Goal: Task Accomplishment & Management: Manage account settings

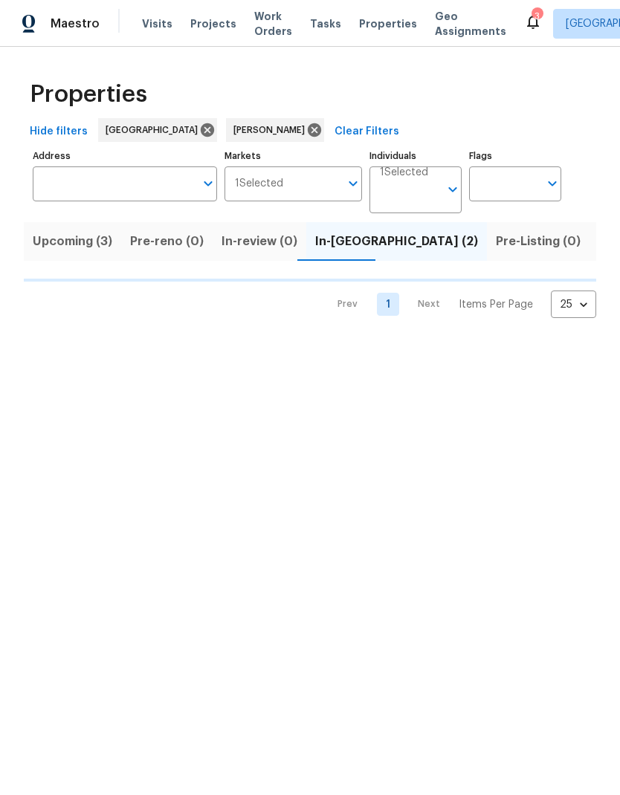
scroll to position [0, 23]
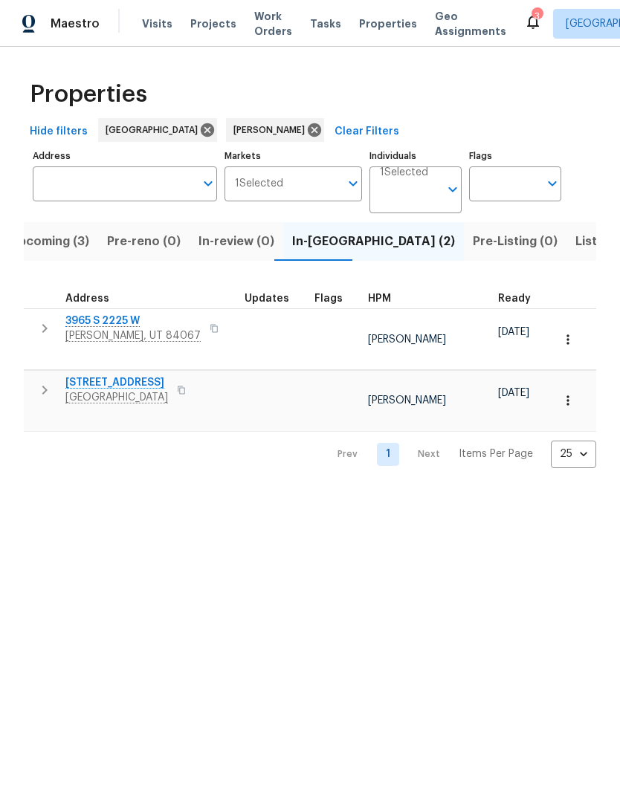
click at [48, 381] on icon "button" at bounding box center [45, 390] width 18 height 18
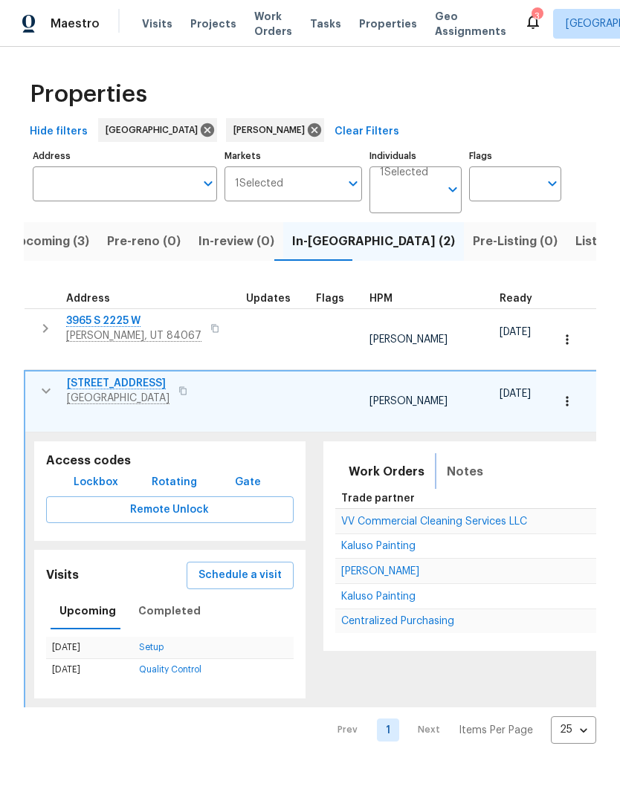
click at [468, 462] on span "Notes" at bounding box center [465, 472] width 36 height 21
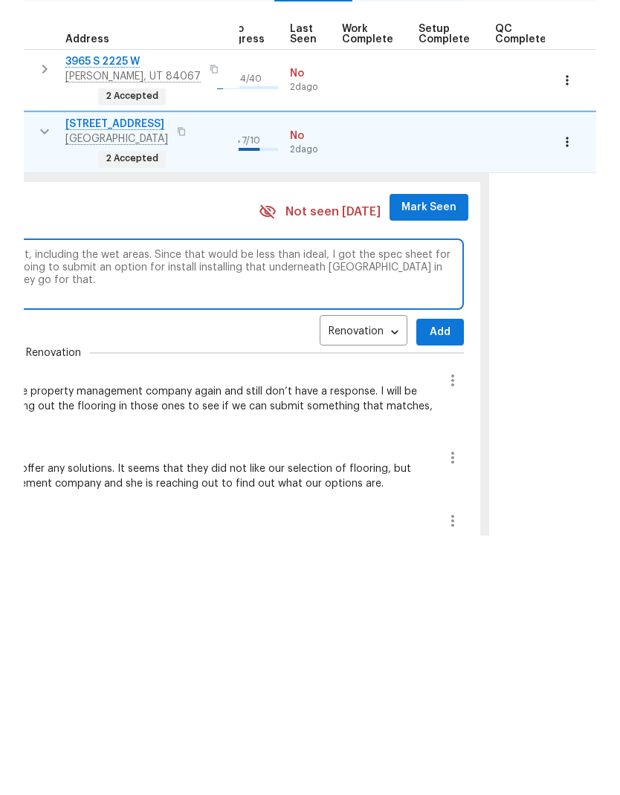
scroll to position [0, 691]
type textarea "The HOA responded saying that they want us to carpet the entire apartment, incl…"
click at [429, 583] on span "Add" at bounding box center [441, 592] width 24 height 19
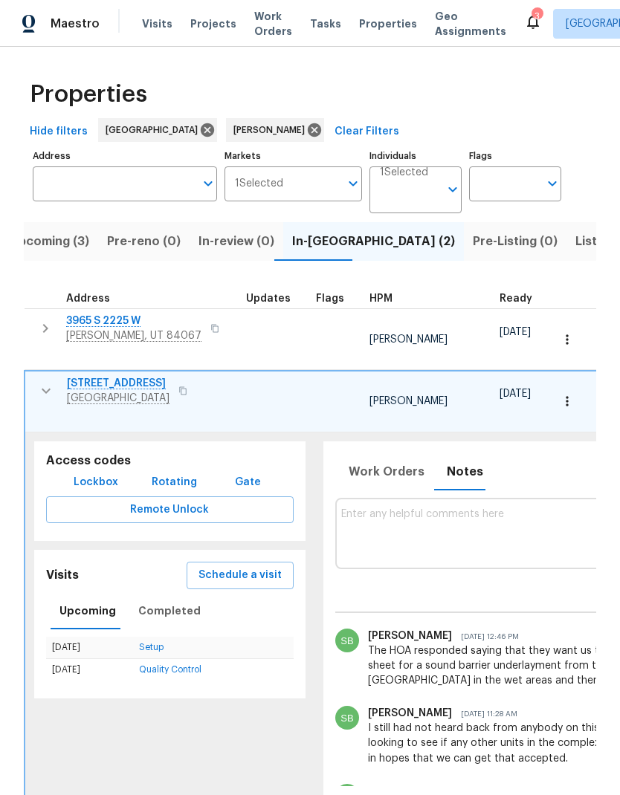
scroll to position [0, -1]
click at [45, 382] on icon "button" at bounding box center [46, 391] width 18 height 18
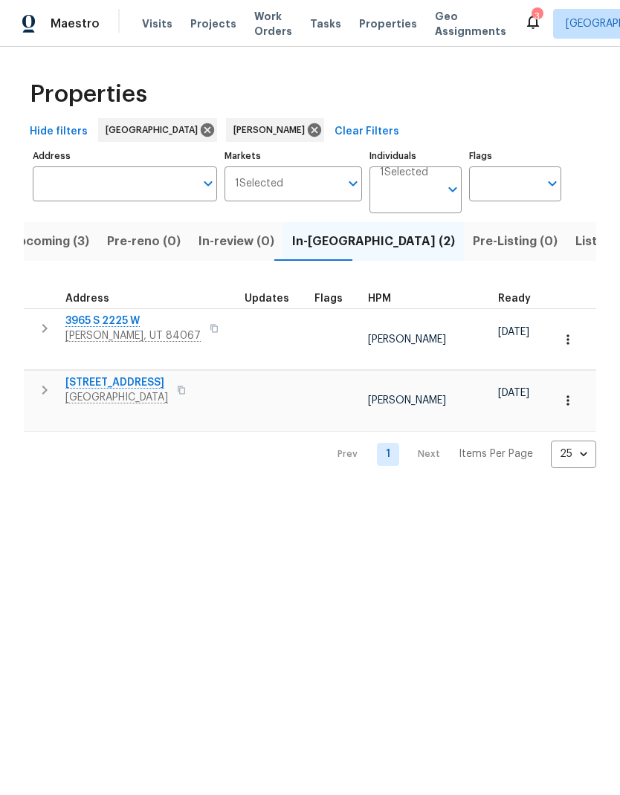
click at [569, 393] on icon "button" at bounding box center [568, 400] width 15 height 15
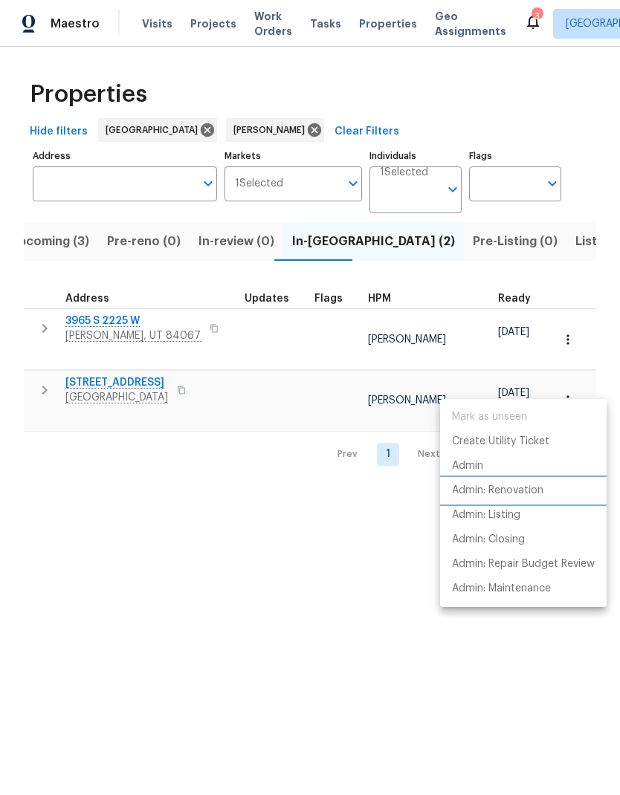
click at [538, 485] on p "Admin: Renovation" at bounding box center [497, 491] width 91 height 16
click at [56, 249] on div at bounding box center [310, 397] width 620 height 795
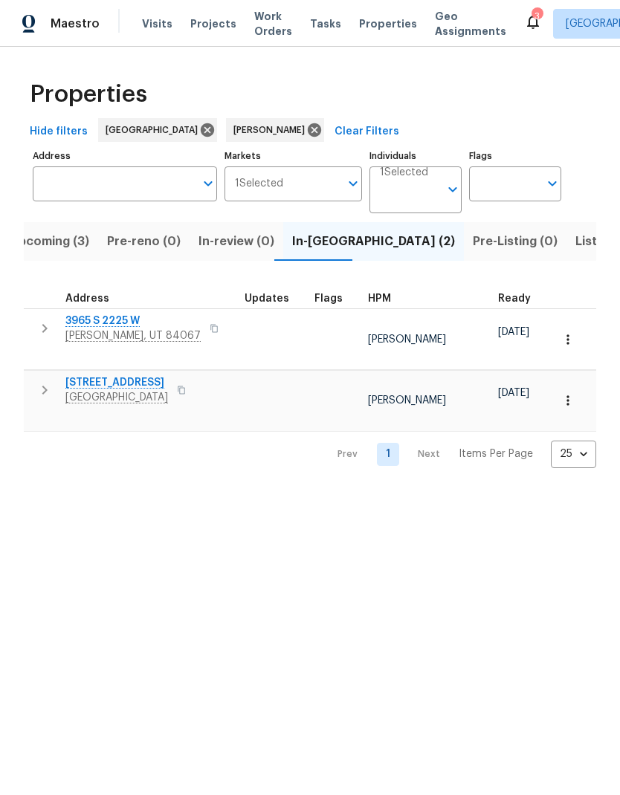
click at [74, 252] on span "Upcoming (3)" at bounding box center [50, 241] width 80 height 21
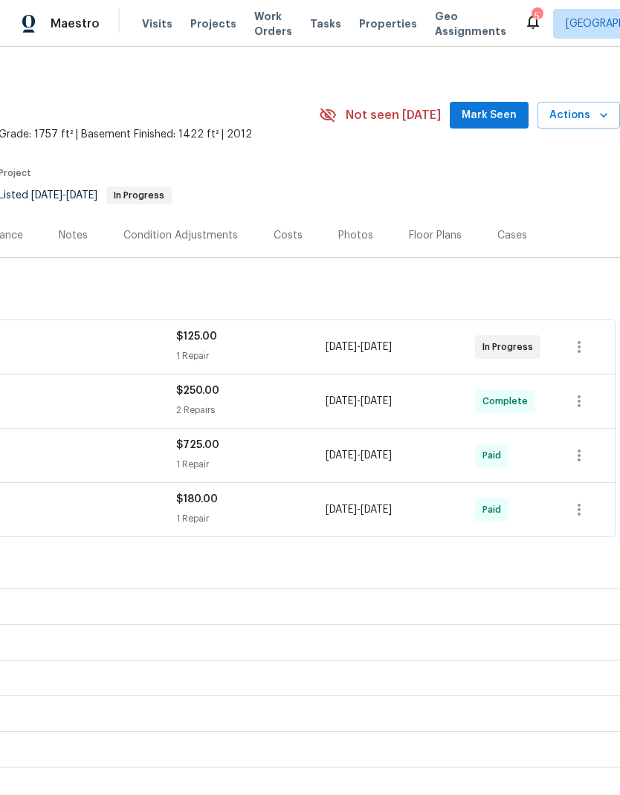
scroll to position [12, 220]
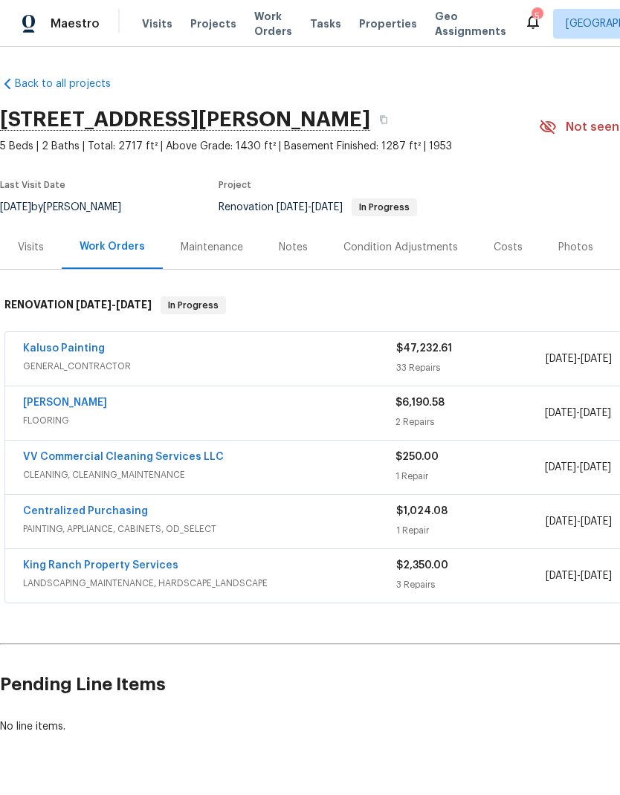
click at [98, 344] on link "Kaluso Painting" at bounding box center [64, 348] width 82 height 10
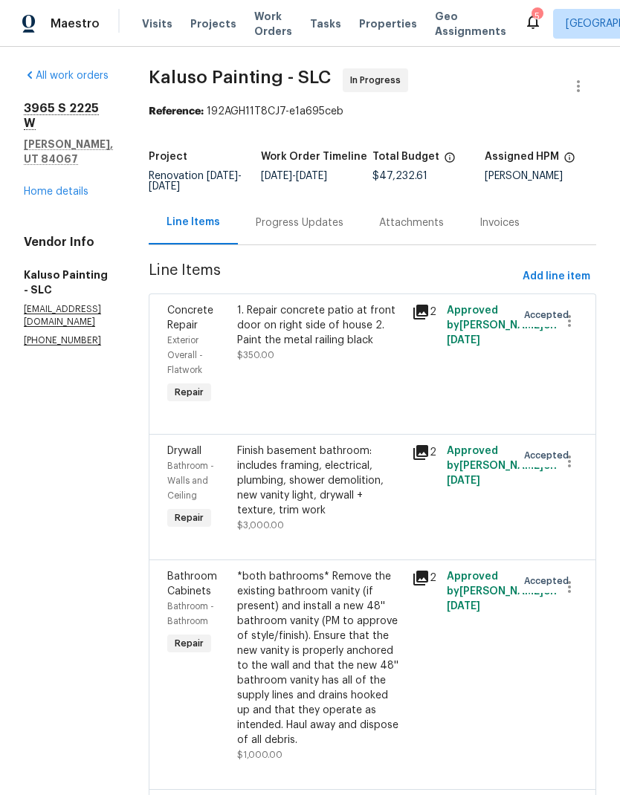
scroll to position [-20, 0]
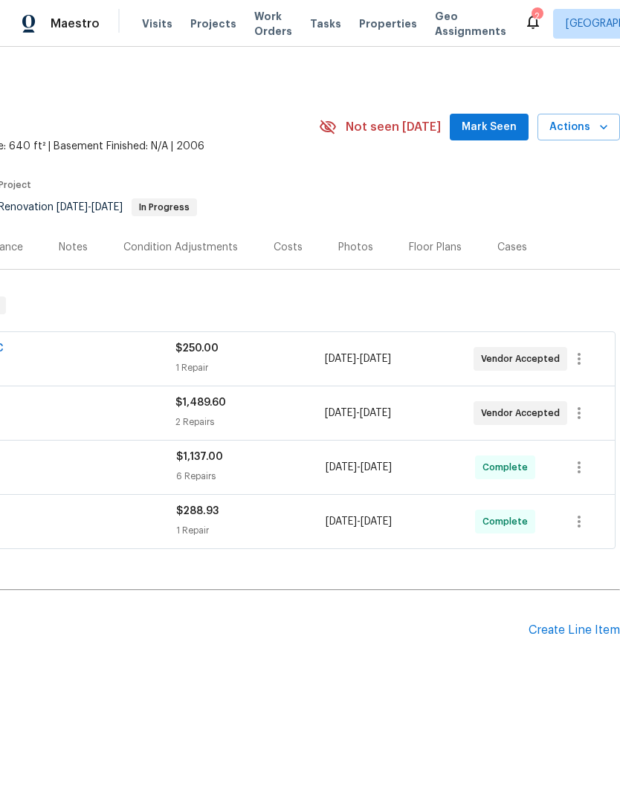
scroll to position [0, 220]
click at [584, 419] on icon "button" at bounding box center [579, 413] width 18 height 18
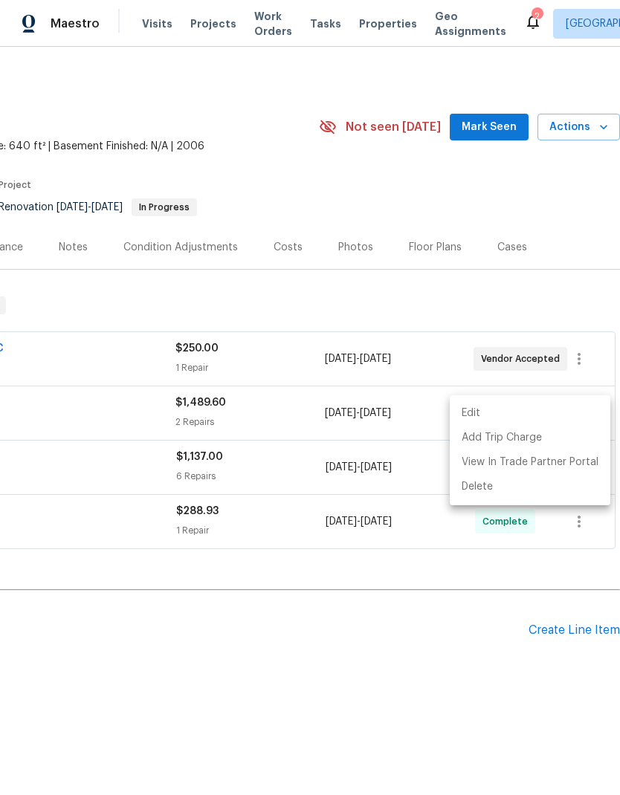
click at [510, 417] on li "Edit" at bounding box center [530, 413] width 161 height 25
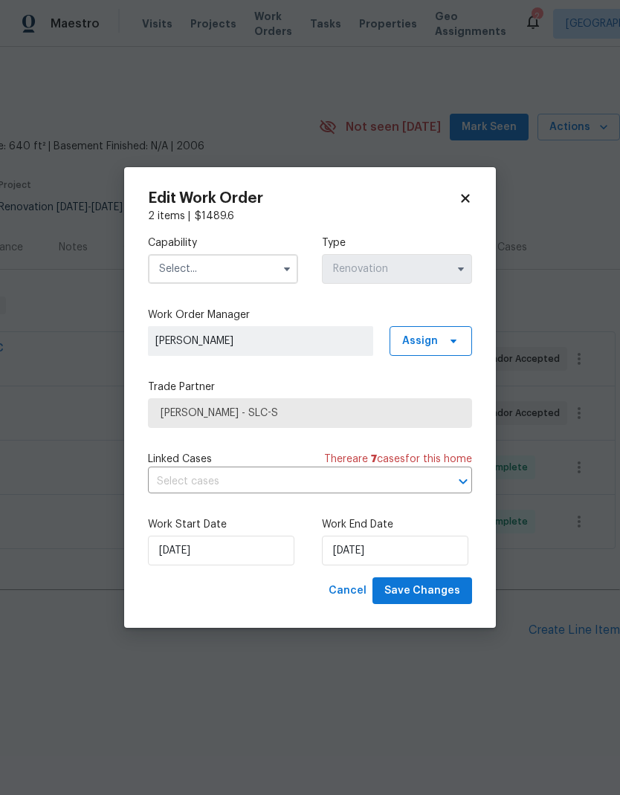
click at [237, 271] on input "text" at bounding box center [223, 269] width 150 height 30
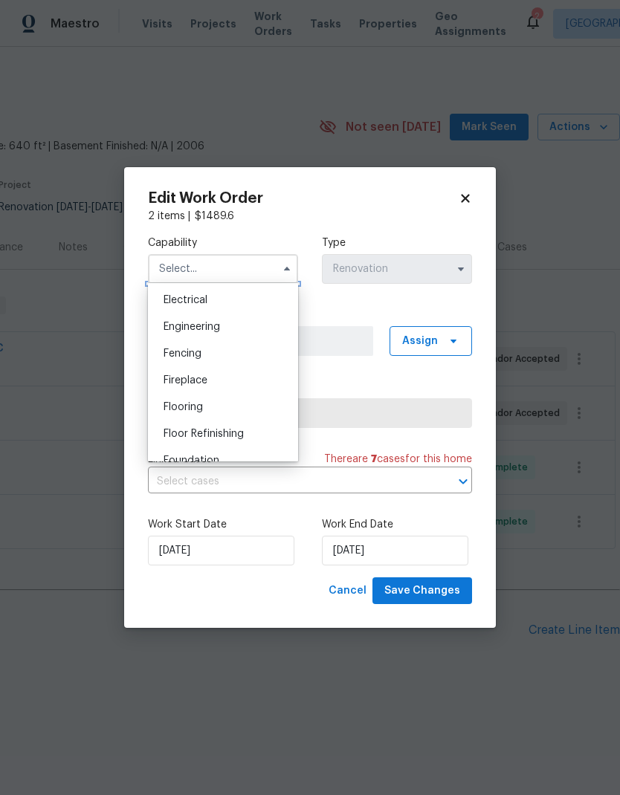
scroll to position [474, 0]
click at [228, 404] on div "Flooring" at bounding box center [223, 403] width 143 height 27
type input "Flooring"
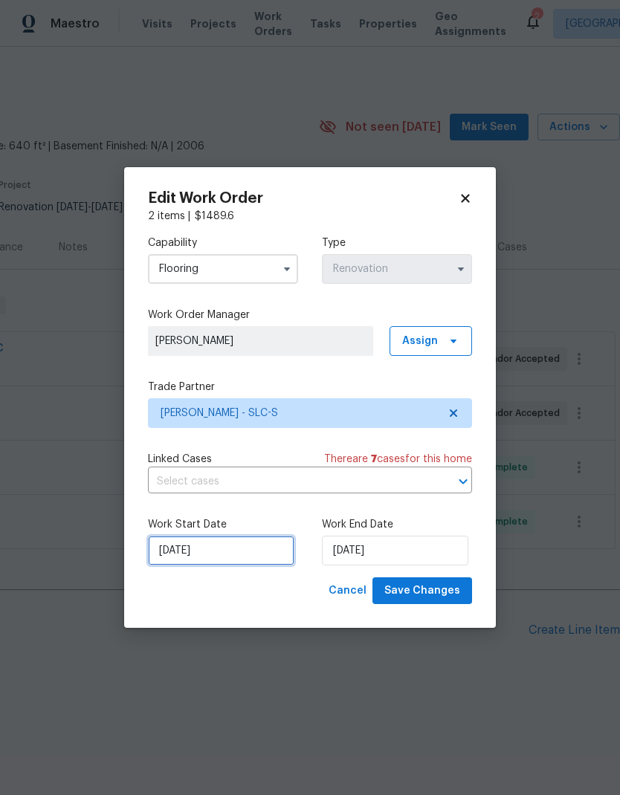
click at [234, 553] on input "8/4/2025" at bounding box center [221, 551] width 146 height 30
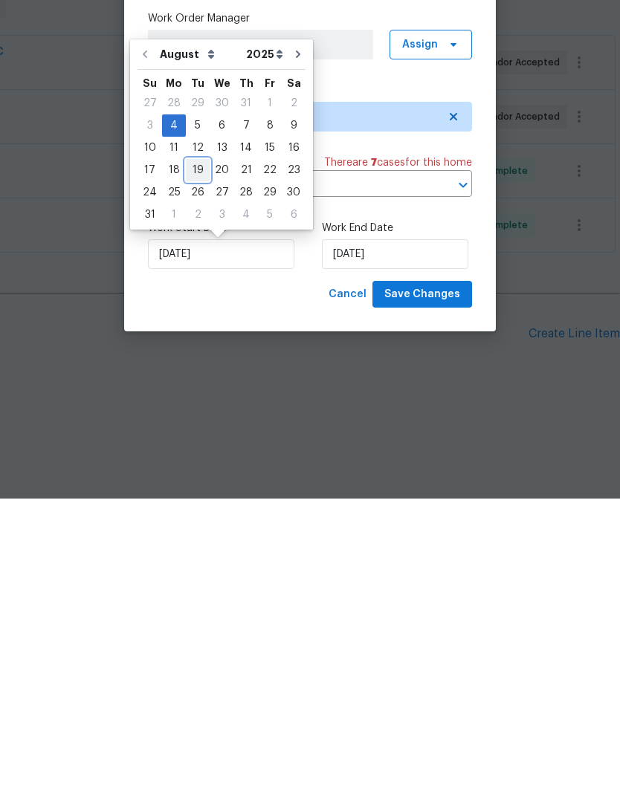
click at [199, 456] on div "19" at bounding box center [198, 466] width 24 height 21
type input "[DATE]"
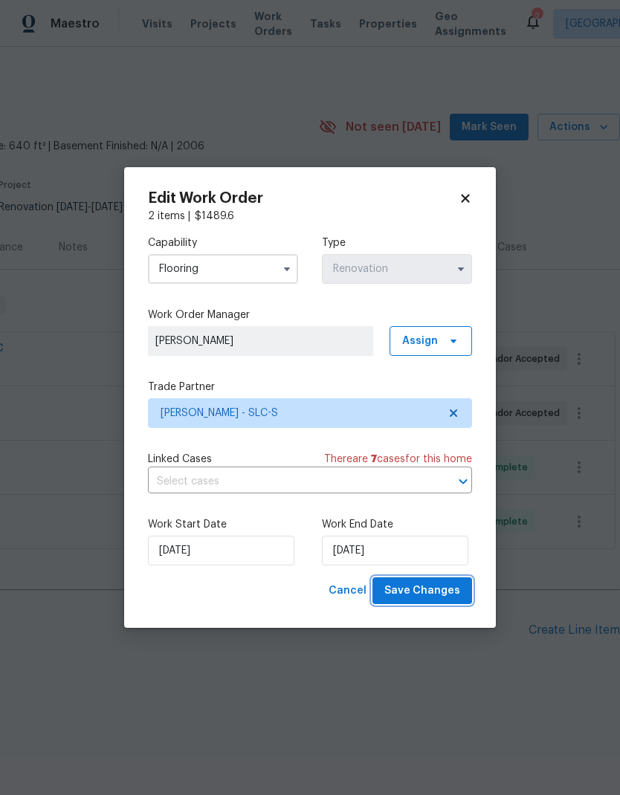
click at [445, 596] on span "Save Changes" at bounding box center [422, 591] width 76 height 19
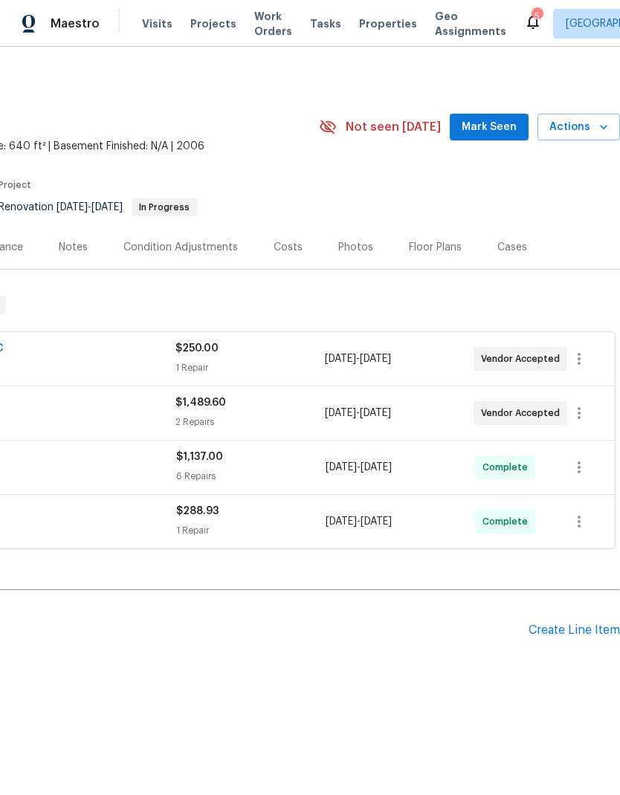
scroll to position [0, 220]
click at [584, 363] on icon "button" at bounding box center [579, 359] width 18 height 18
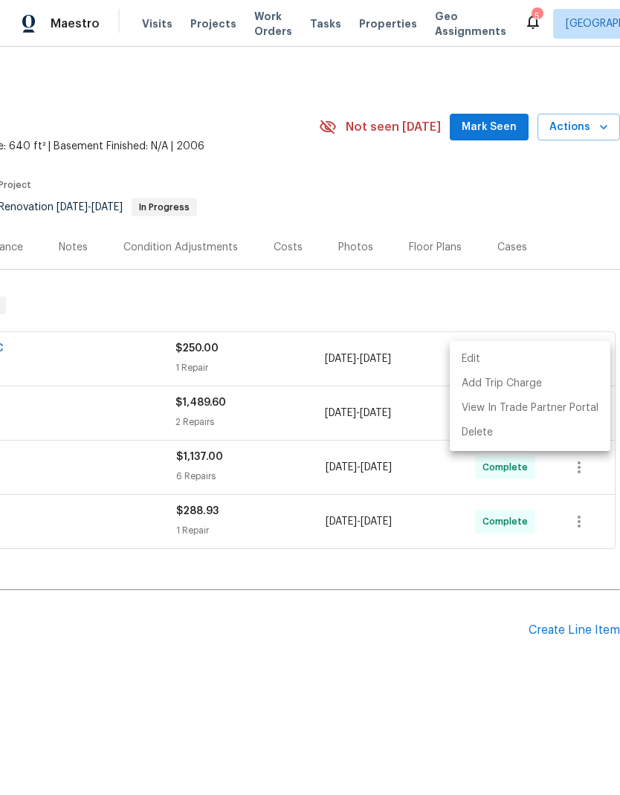
click at [514, 359] on li "Edit" at bounding box center [530, 359] width 161 height 25
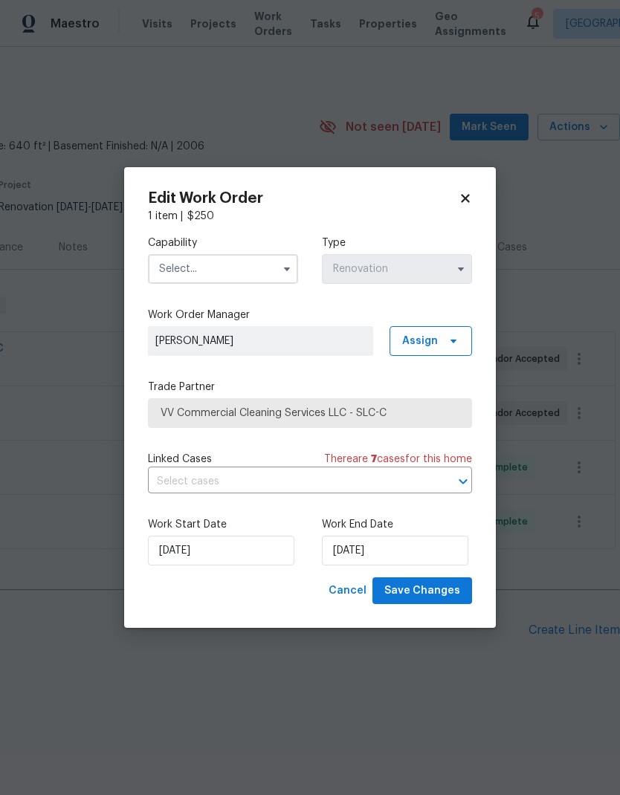
click at [261, 274] on input "text" at bounding box center [223, 269] width 150 height 30
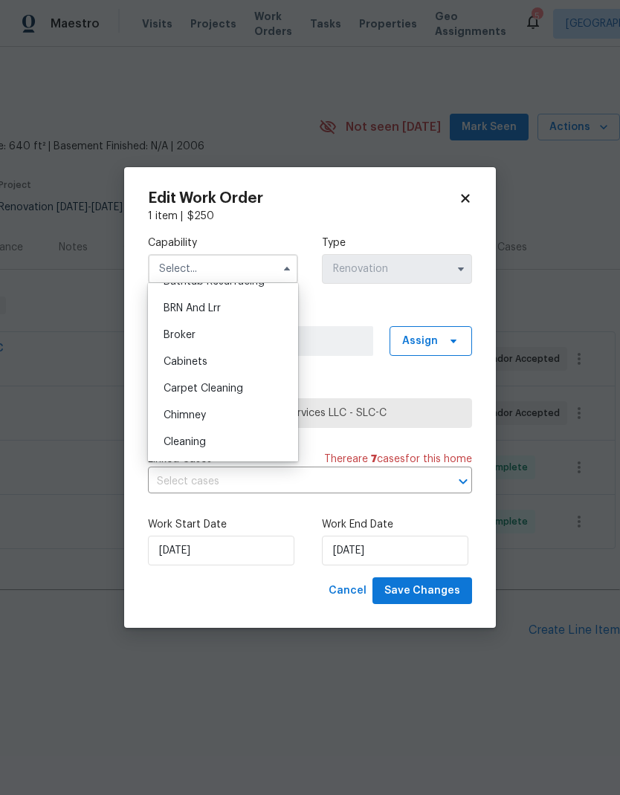
scroll to position [76, 0]
click at [225, 442] on div "Cleaning" at bounding box center [223, 438] width 143 height 27
type input "Cleaning"
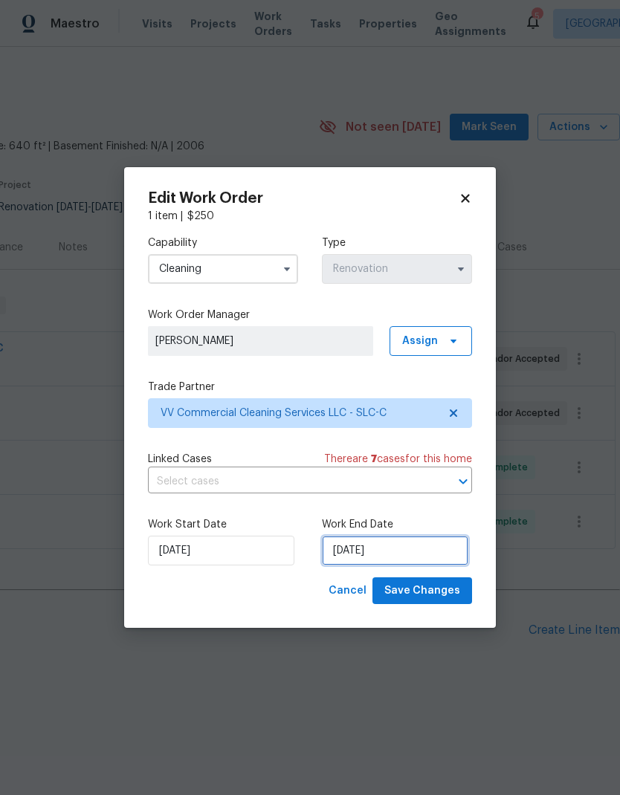
click at [410, 556] on input "8/15/2025" at bounding box center [395, 551] width 146 height 30
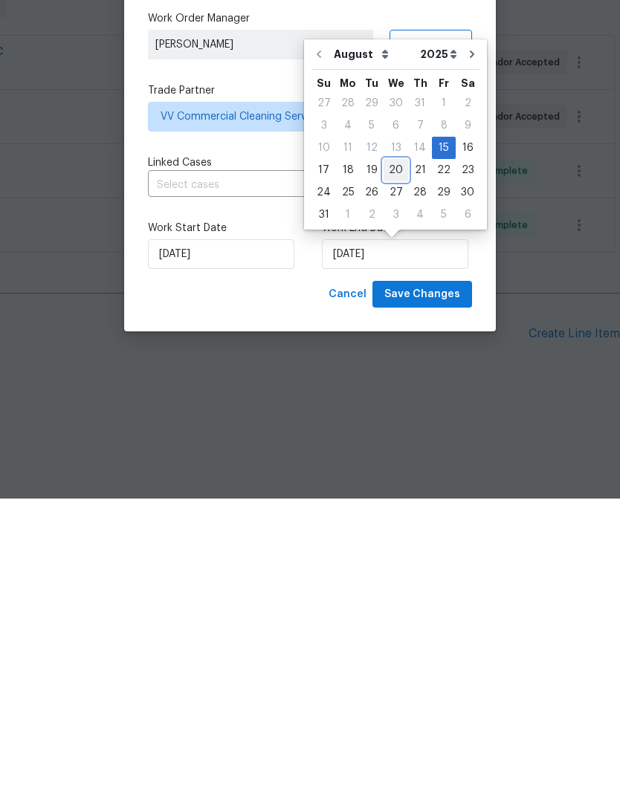
click at [396, 456] on div "20" at bounding box center [396, 466] width 25 height 21
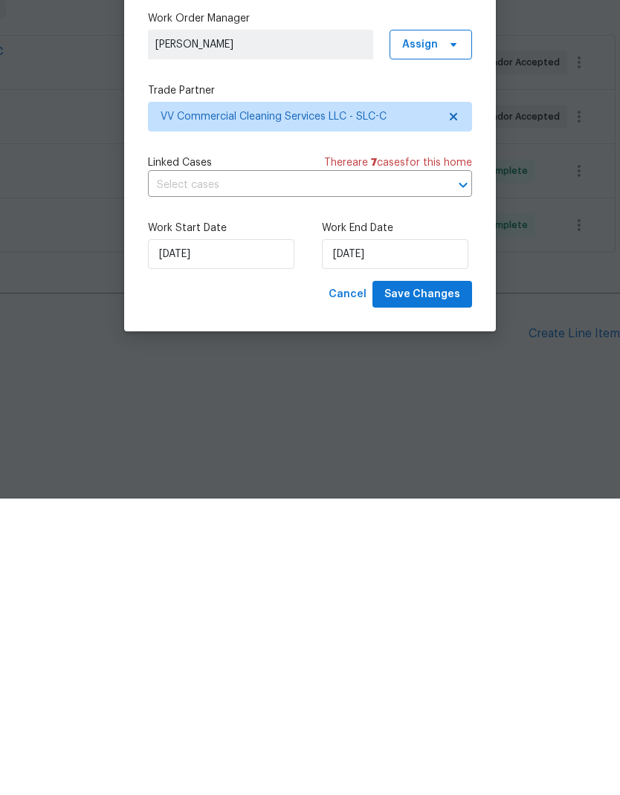
type input "[DATE]"
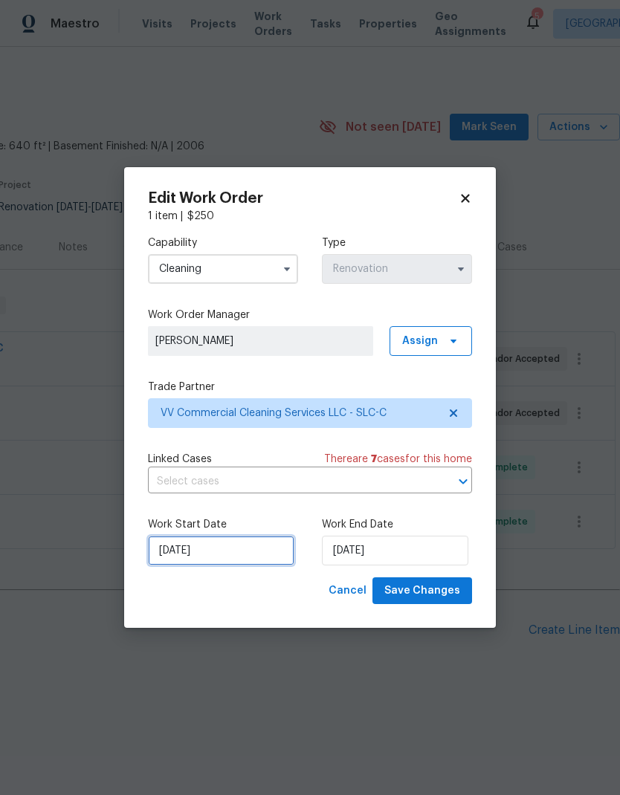
click at [227, 556] on input "8/15/2025" at bounding box center [221, 551] width 146 height 30
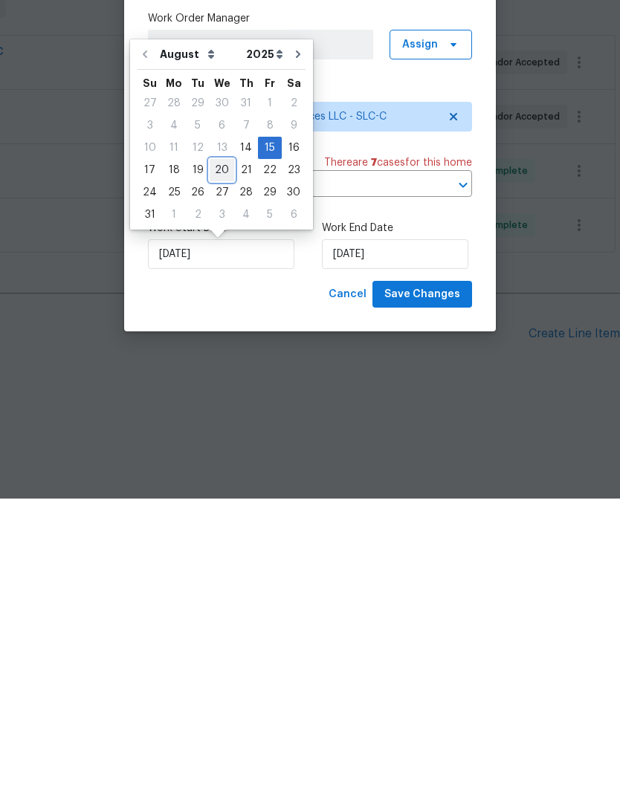
click at [219, 456] on div "20" at bounding box center [222, 466] width 25 height 21
type input "[DATE]"
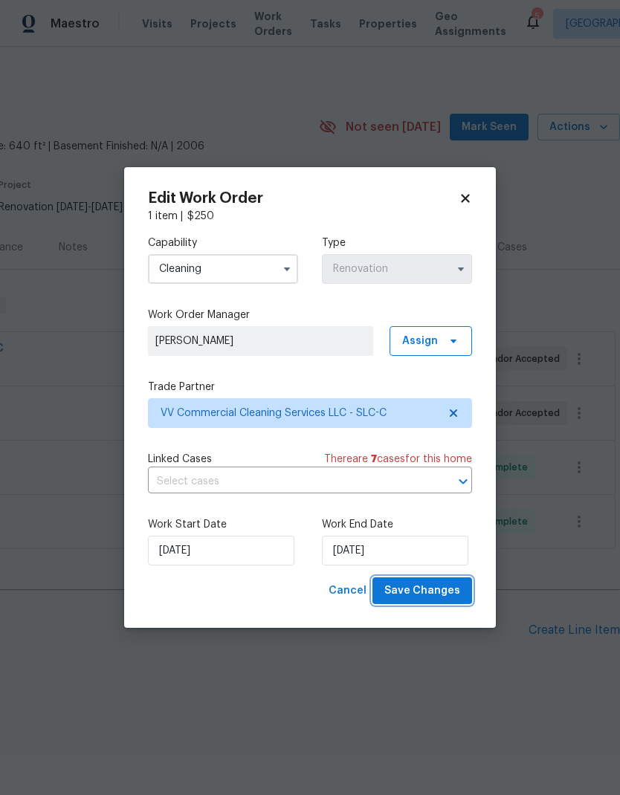
click at [444, 593] on span "Save Changes" at bounding box center [422, 591] width 76 height 19
